Goal: Find specific page/section: Find specific page/section

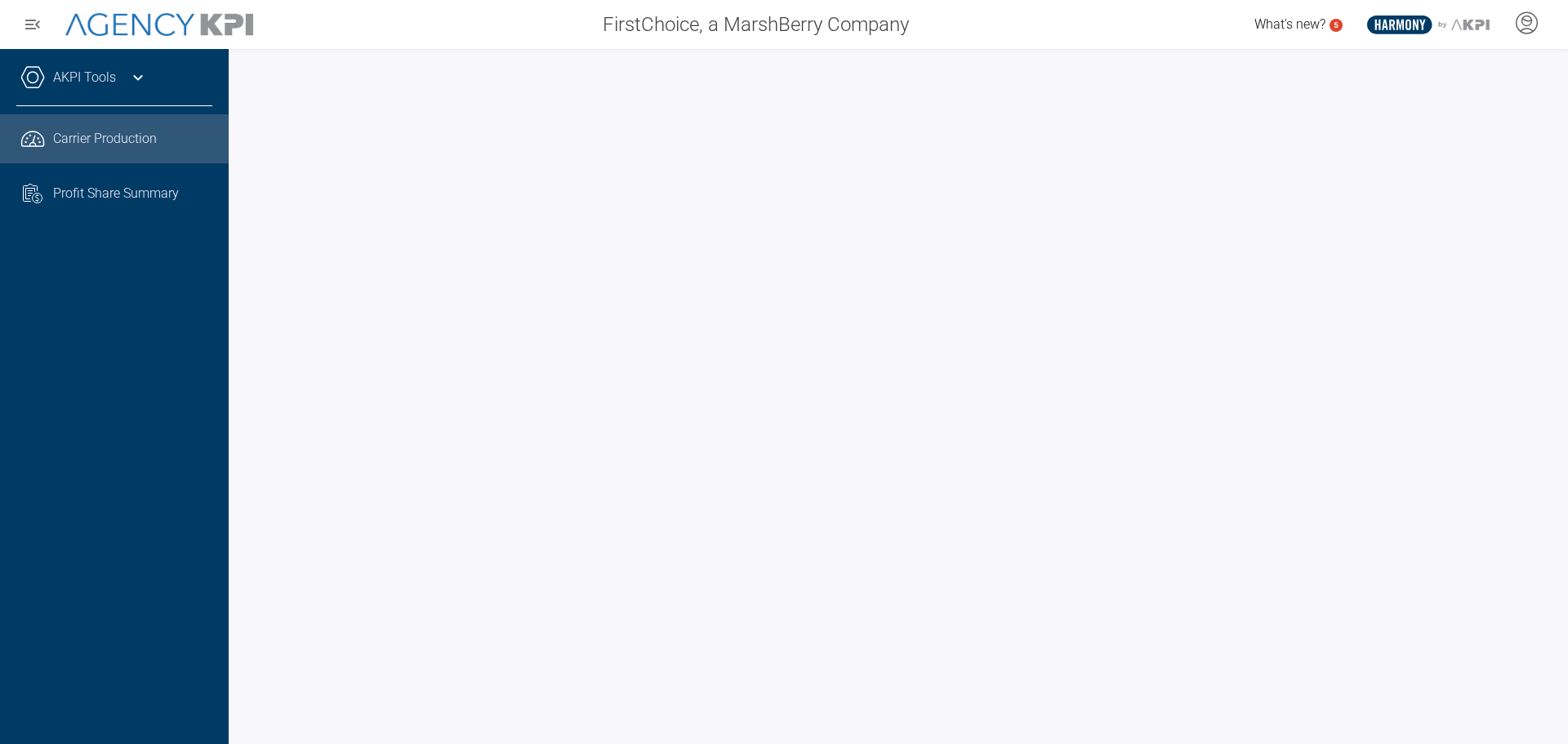
click at [168, 309] on div "AKPI Tools Core Production Data Upload Agency Code Mapping Carrier Data Health …" at bounding box center [115, 397] width 229 height 695
click at [235, 439] on div at bounding box center [899, 397] width 1340 height 695
